Goal: Book appointment/travel/reservation

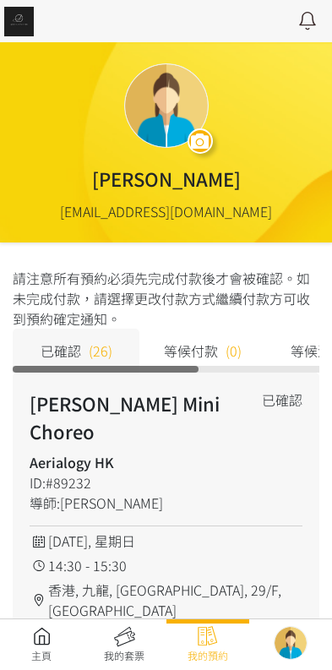
click at [41, 651] on link at bounding box center [41, 644] width 83 height 37
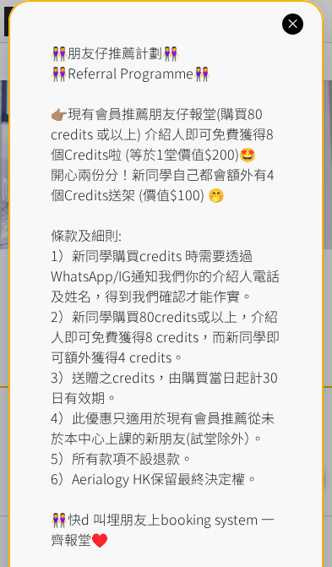
click at [289, 16] on icon at bounding box center [293, 24] width 16 height 16
click at [290, 19] on icon at bounding box center [293, 24] width 16 height 16
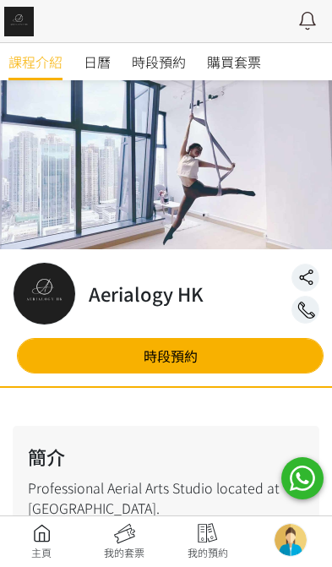
click at [297, 21] on icon at bounding box center [308, 21] width 30 height 22
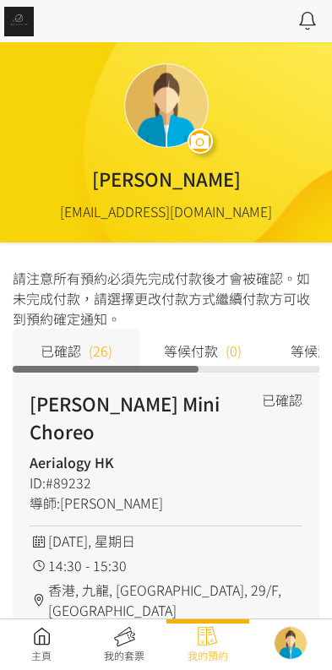
click at [41, 638] on link at bounding box center [41, 644] width 83 height 37
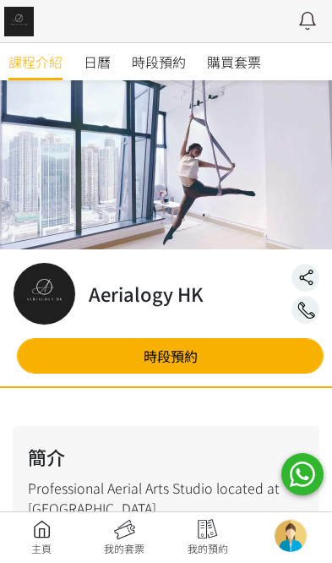
click at [177, 61] on span "時段預約" at bounding box center [159, 62] width 54 height 20
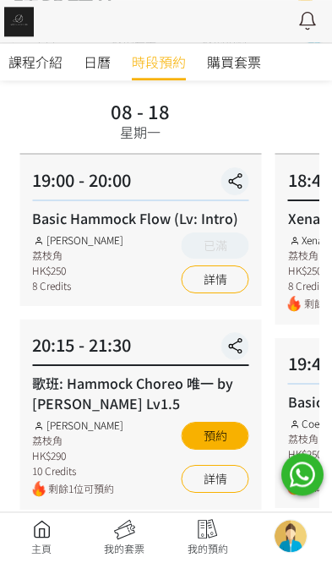
scroll to position [112, 0]
